Goal: Communication & Community: Answer question/provide support

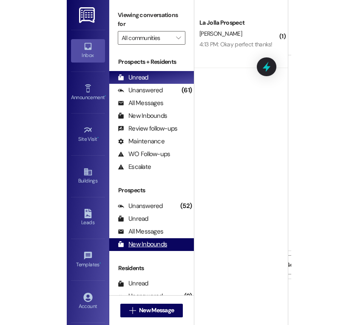
scroll to position [189, 0]
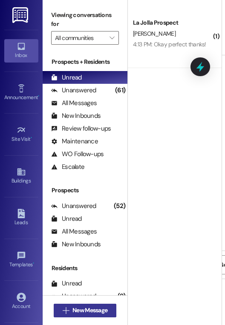
click at [84, 306] on span "New Message" at bounding box center [89, 310] width 35 height 9
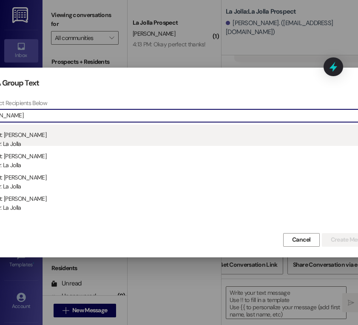
type input "[PERSON_NAME]"
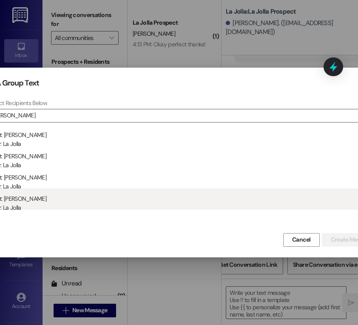
drag, startPoint x: 88, startPoint y: 140, endPoint x: 74, endPoint y: 196, distance: 57.4
click at [74, 196] on div "Prospect: [PERSON_NAME] Property: [GEOGRAPHIC_DATA] Prospect: [PERSON_NAME] Pro…" at bounding box center [179, 167] width 404 height 85
click at [98, 200] on div "Prospect: [PERSON_NAME] Property: [GEOGRAPHIC_DATA]" at bounding box center [180, 200] width 402 height 24
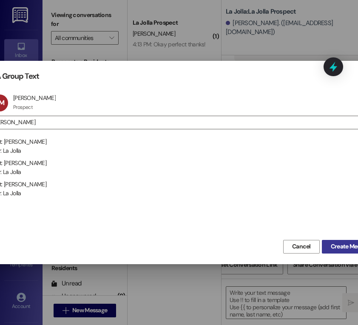
click at [224, 243] on span "Create Message" at bounding box center [351, 246] width 41 height 9
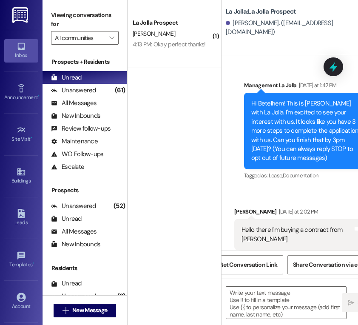
scroll to position [0, 22]
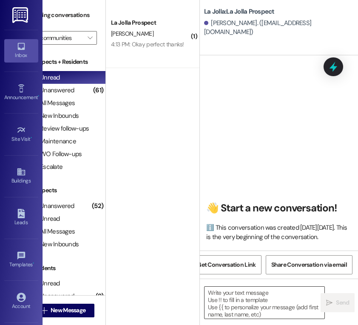
click at [224, 290] on textarea at bounding box center [265, 303] width 120 height 32
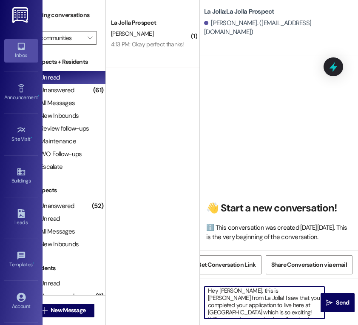
scroll to position [7, 0]
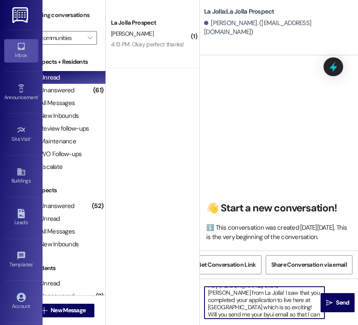
type textarea "Hey [PERSON_NAME], this is [PERSON_NAME] from La Jolla! I saw that you complete…"
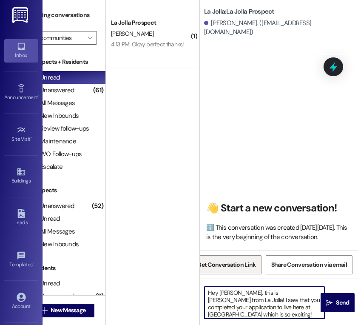
drag, startPoint x: 261, startPoint y: 314, endPoint x: 207, endPoint y: 270, distance: 69.8
click at [207, 270] on div "👋 Start a new conversation! ℹ️ This conversation was created [DATE][DATE]. This…" at bounding box center [280, 217] width 161 height 325
